Goal: Find specific page/section: Find specific page/section

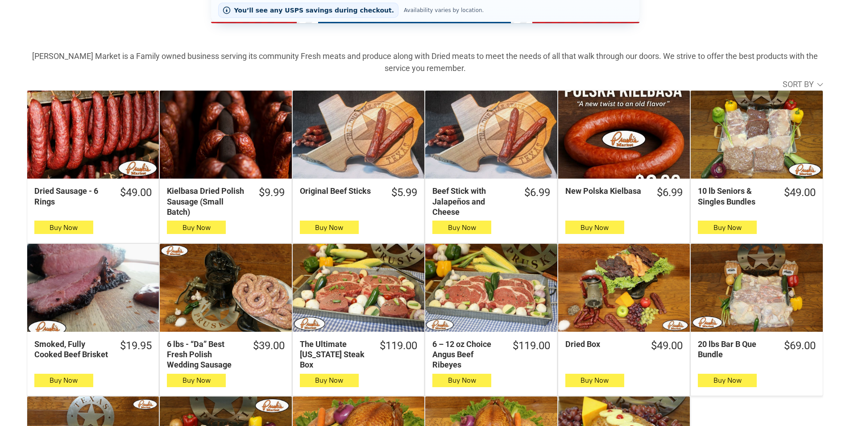
scroll to position [268, 0]
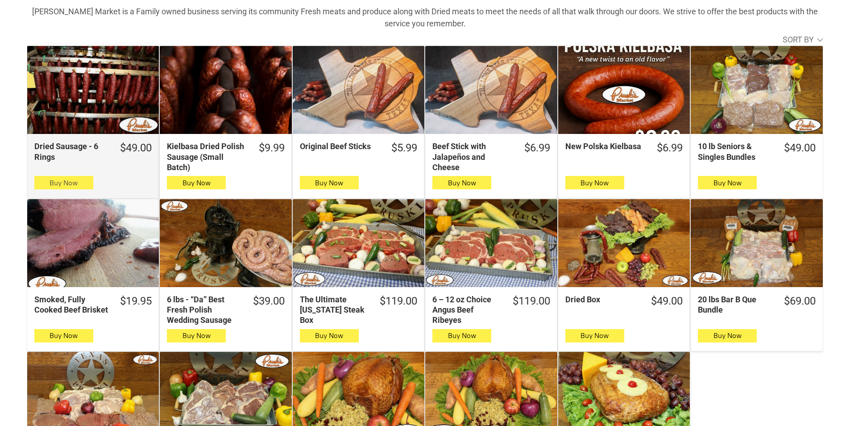
click at [41, 181] on button "Buy Now" at bounding box center [63, 182] width 59 height 13
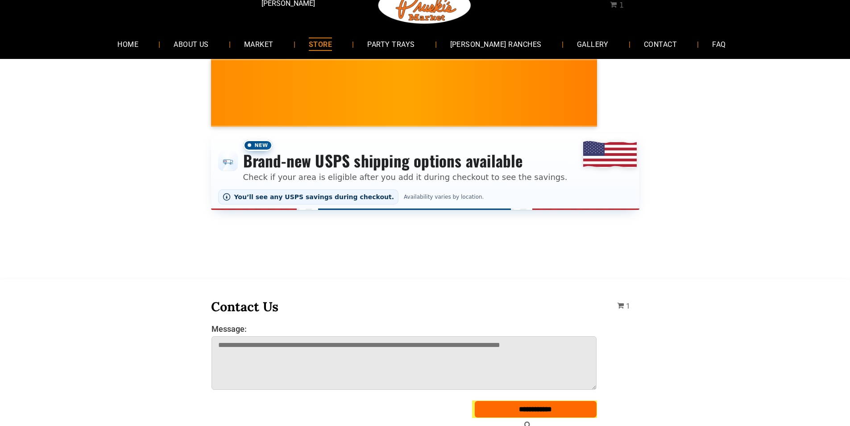
scroll to position [0, 0]
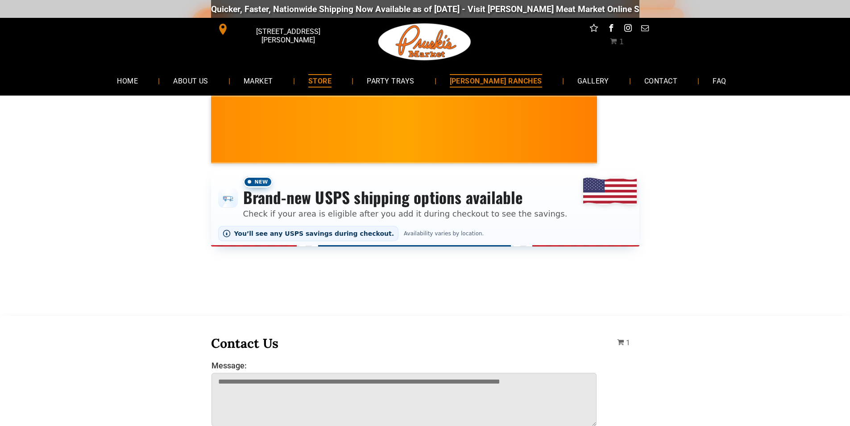
click at [495, 73] on link "[PERSON_NAME] RANCHES" at bounding box center [495, 81] width 119 height 24
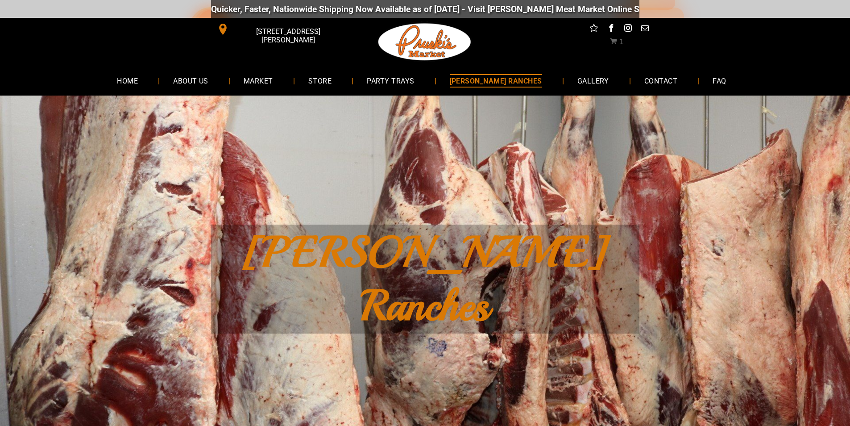
click at [513, 8] on div "Quicker, Faster, Nationwide Shipping Now Available as of 8-19-2025 - Visit Prus…" at bounding box center [425, 9] width 428 height 27
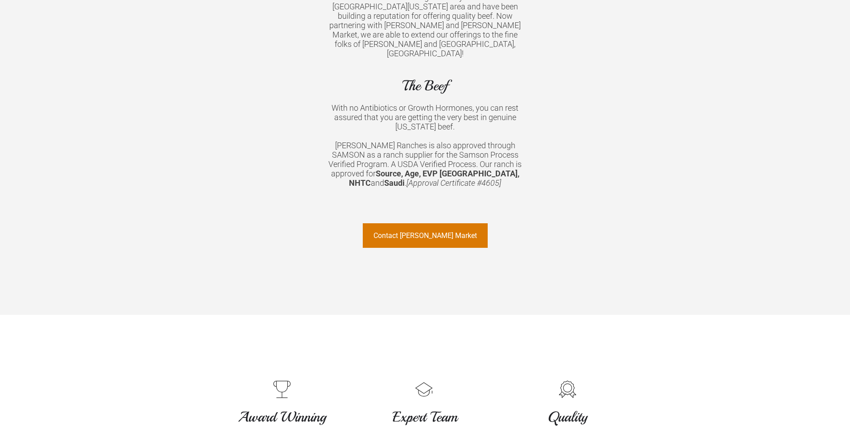
scroll to position [758, 0]
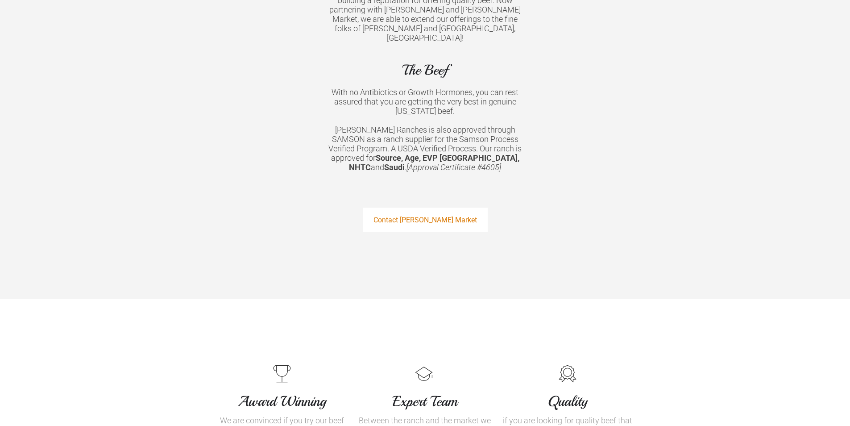
click at [485, 207] on link "Contact Pruski's Market" at bounding box center [425, 219] width 125 height 25
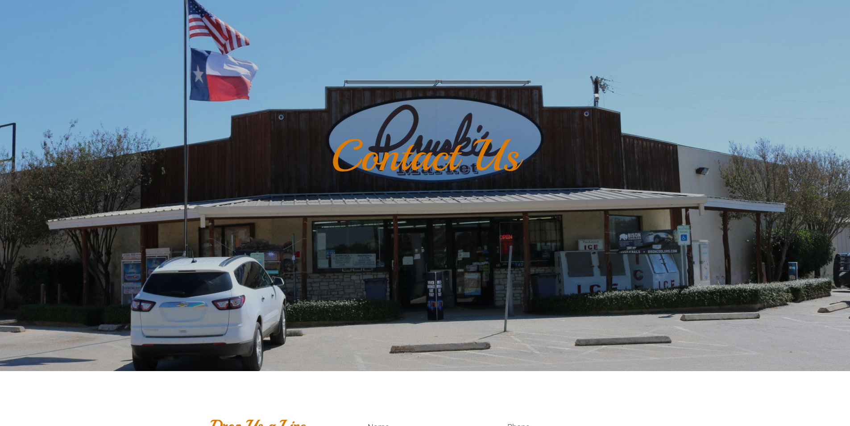
scroll to position [178, 0]
